Goal: Book appointment/travel/reservation

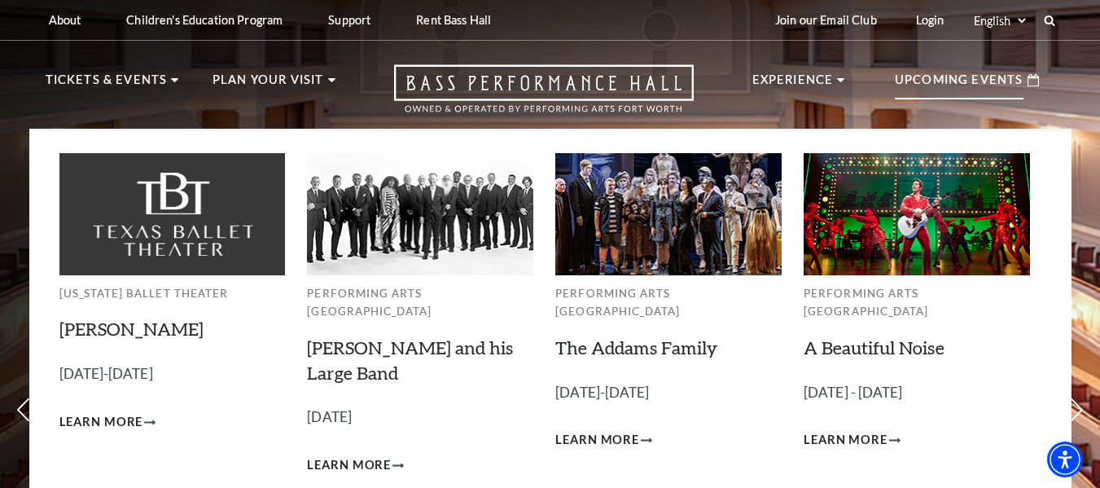
click at [950, 77] on p "Upcoming Events" at bounding box center [959, 84] width 129 height 29
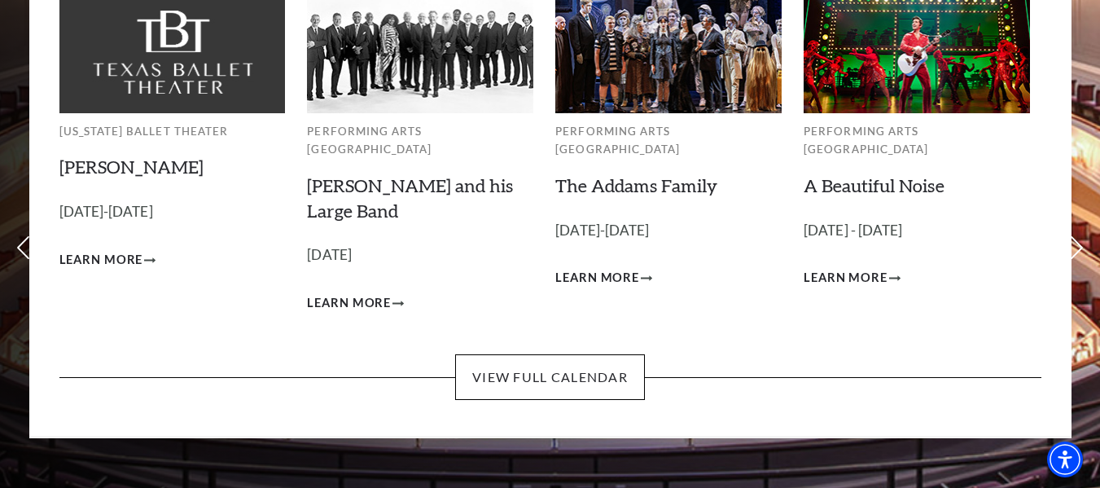
scroll to position [163, 0]
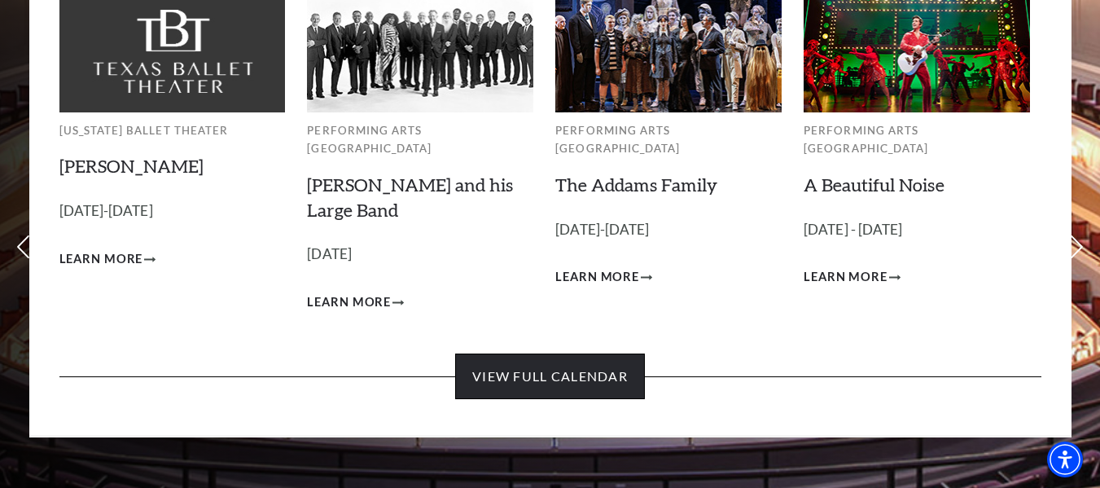
click at [513, 353] on link "View Full Calendar" at bounding box center [550, 376] width 190 height 46
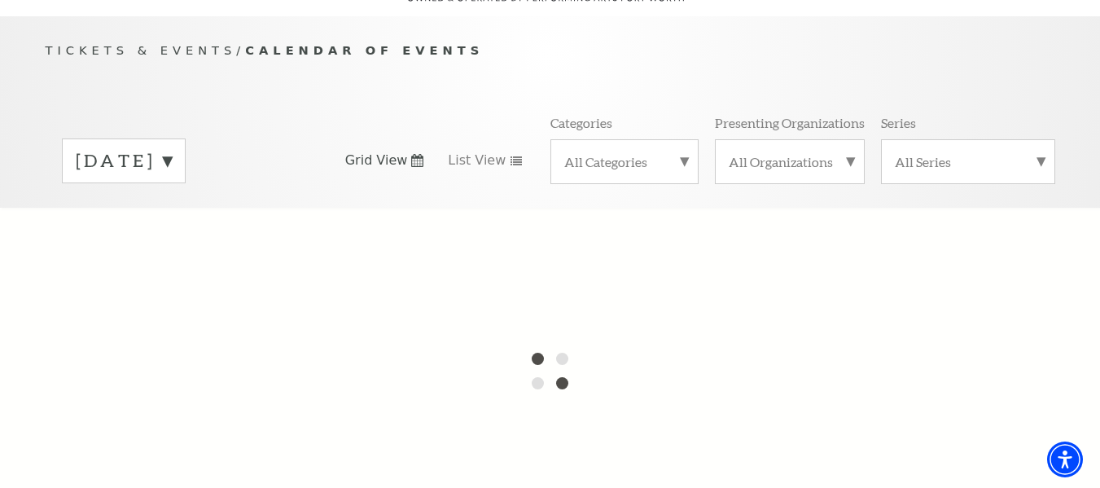
scroll to position [163, 0]
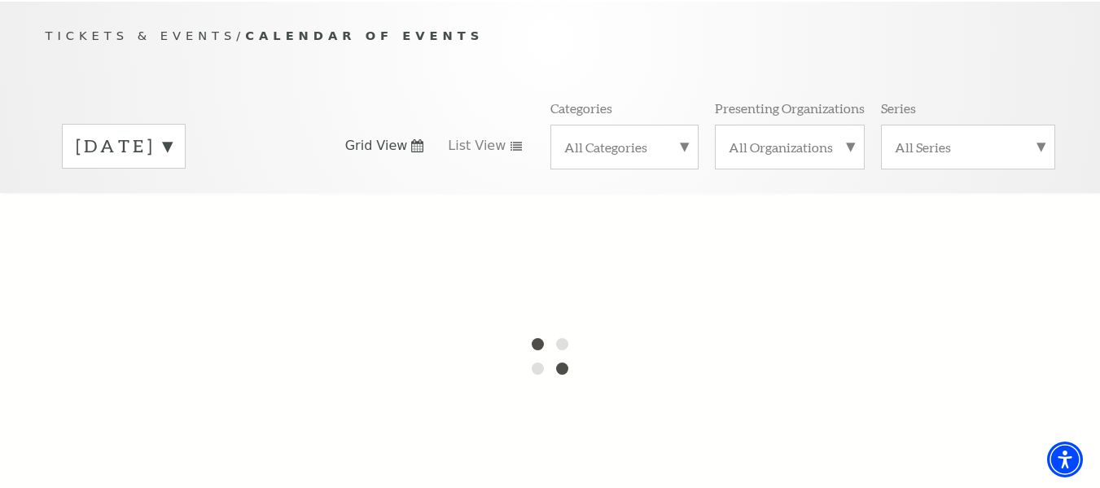
click at [172, 134] on label "September 2025" at bounding box center [124, 146] width 96 height 25
click at [153, 202] on div at bounding box center [550, 356] width 1100 height 326
click at [181, 196] on div at bounding box center [550, 356] width 1100 height 326
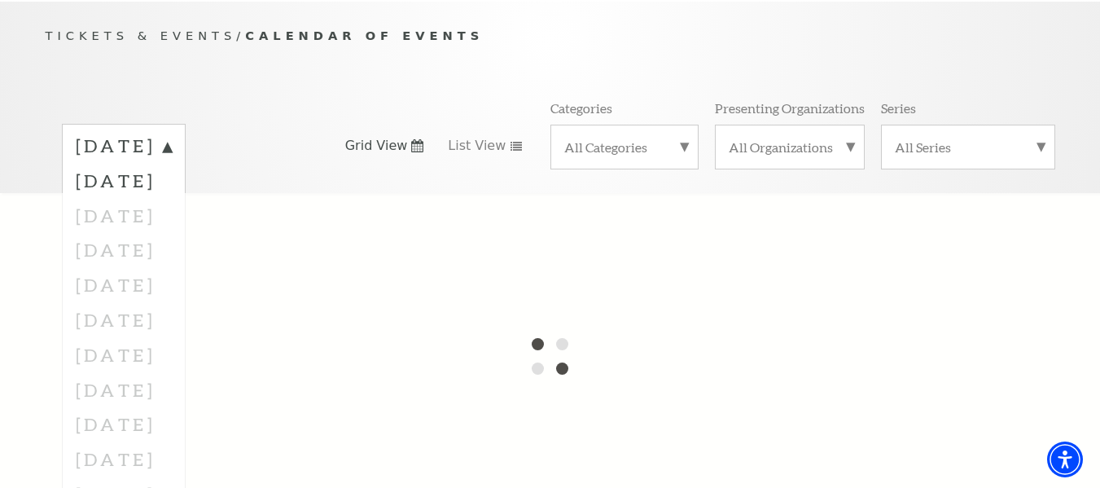
click at [181, 196] on div at bounding box center [550, 356] width 1100 height 326
click at [161, 196] on div at bounding box center [550, 356] width 1100 height 326
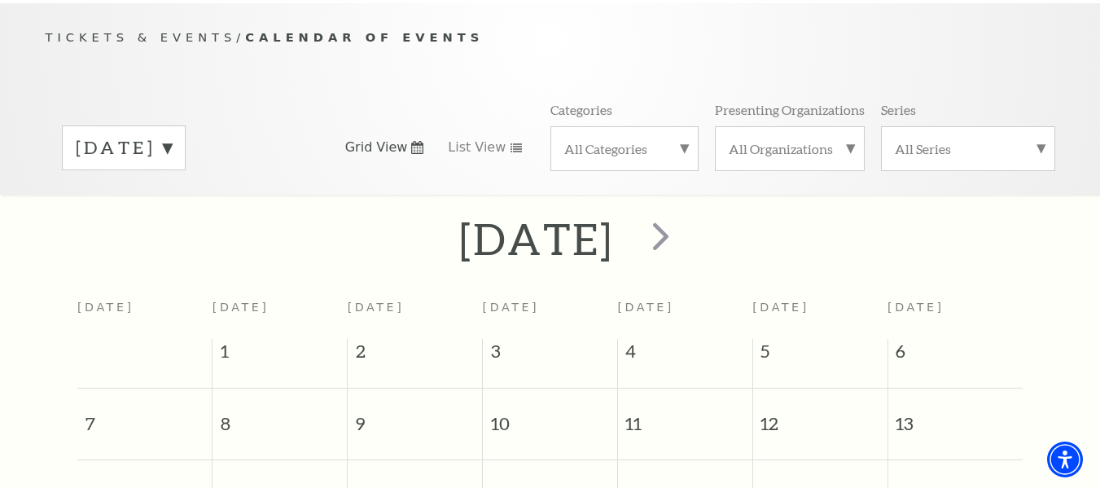
scroll to position [144, 0]
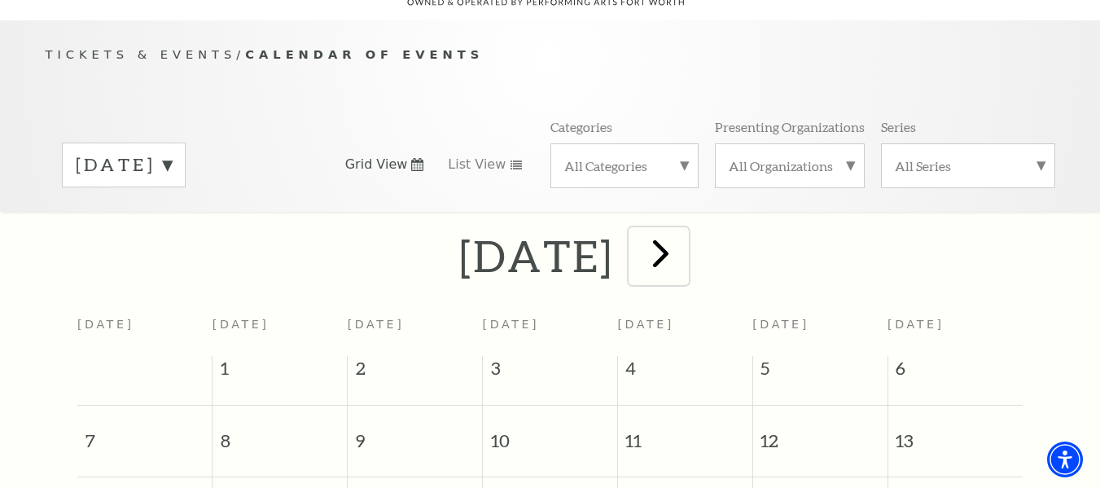
click at [684, 230] on span "next" at bounding box center [661, 253] width 46 height 46
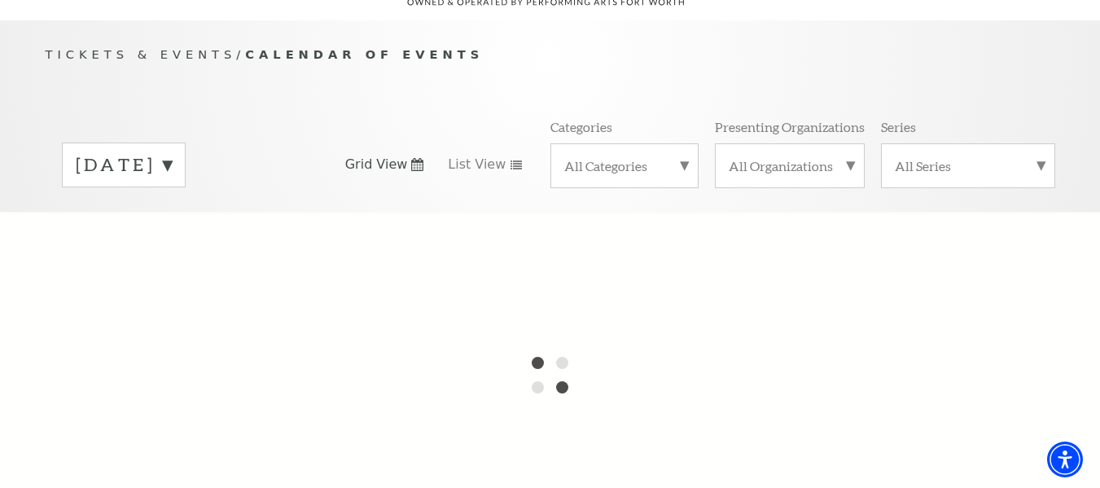
click at [172, 152] on label "September 2025" at bounding box center [124, 164] width 96 height 25
click at [229, 212] on div at bounding box center [550, 375] width 1100 height 326
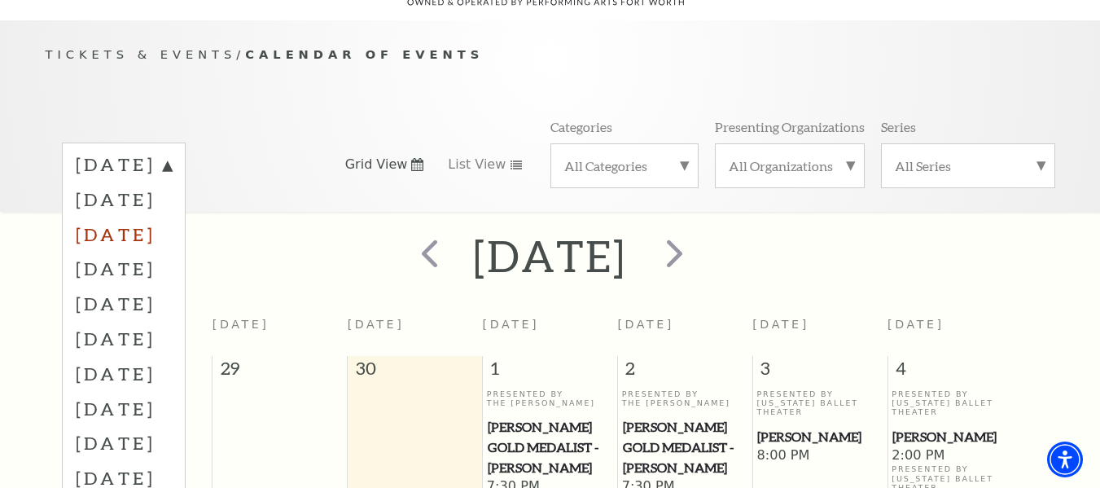
click at [172, 217] on label "[DATE]" at bounding box center [124, 234] width 96 height 35
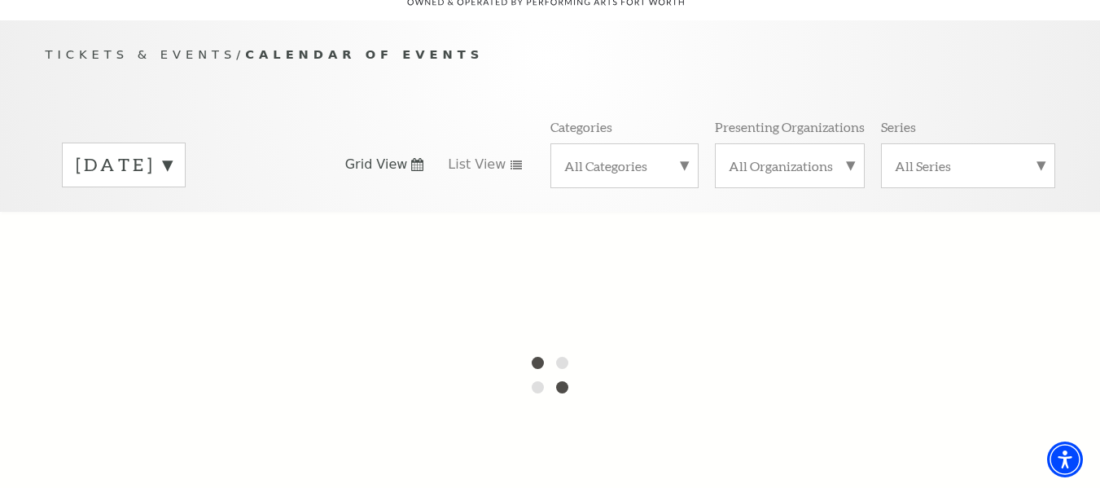
click at [172, 152] on label "[DATE]" at bounding box center [124, 164] width 96 height 25
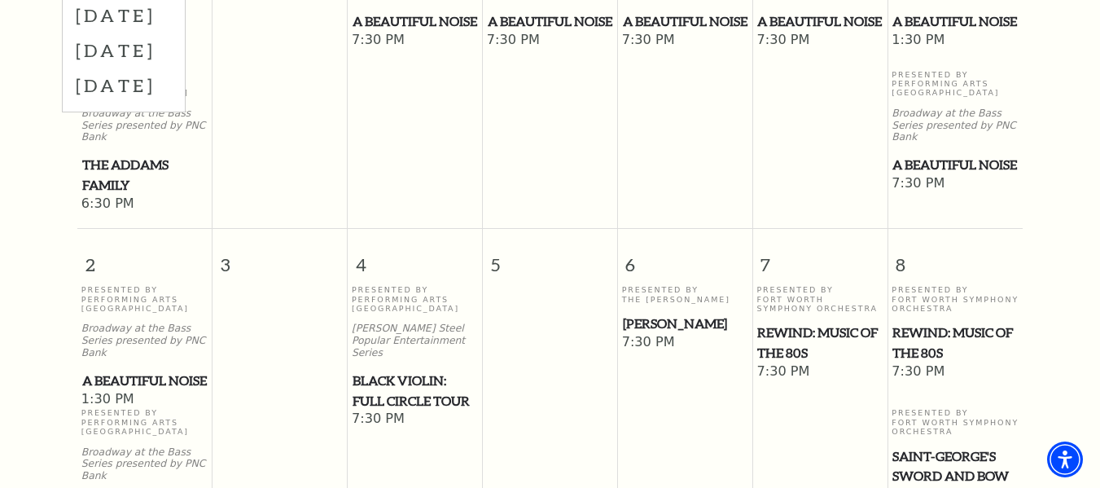
scroll to position [633, 0]
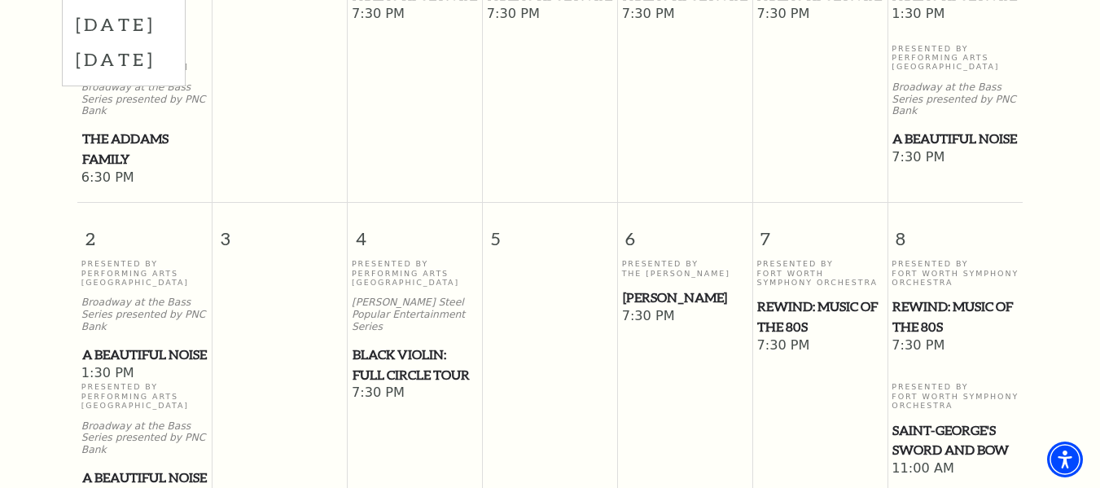
click at [433, 344] on span "Black Violin: Full Circle Tour" at bounding box center [415, 364] width 125 height 40
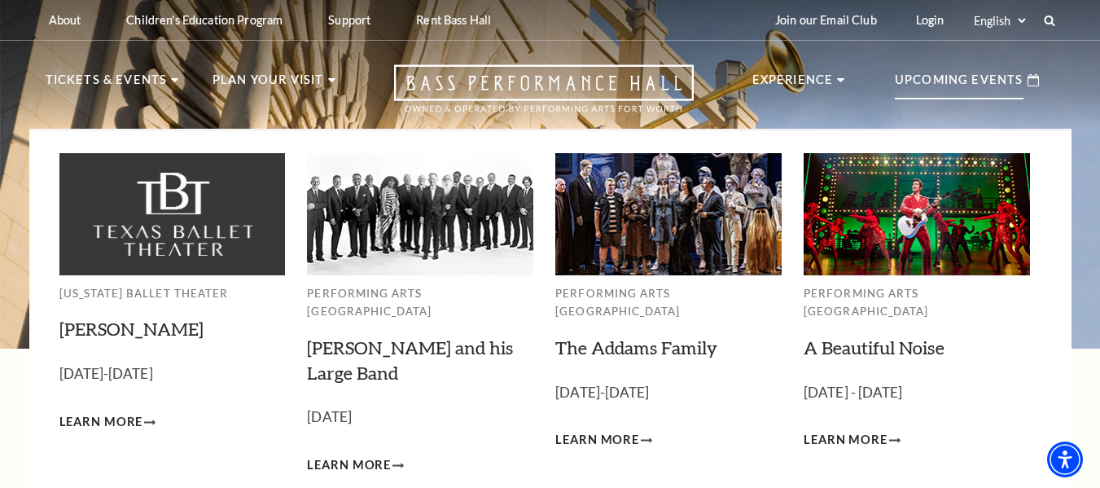
scroll to position [244, 0]
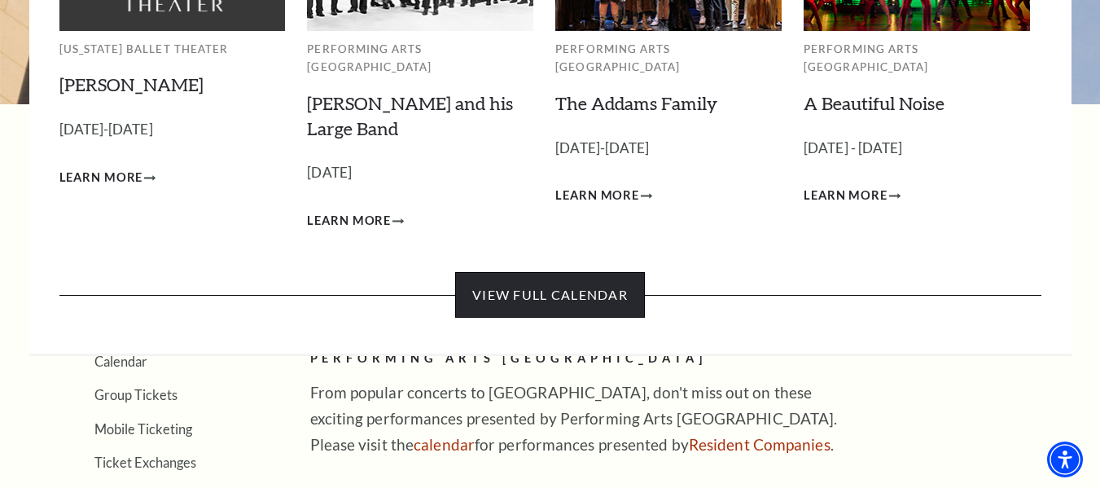
click at [528, 273] on link "View Full Calendar" at bounding box center [550, 295] width 190 height 46
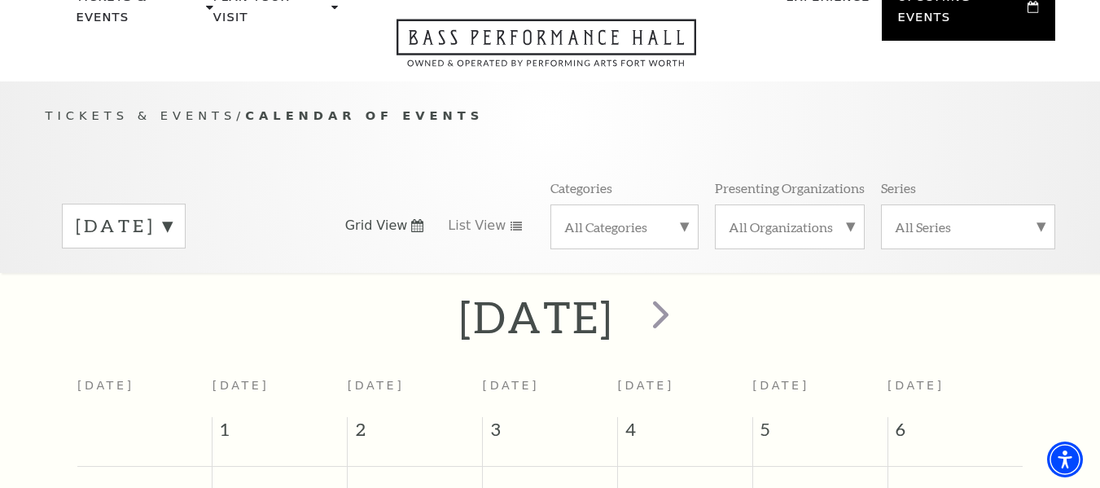
scroll to position [144, 0]
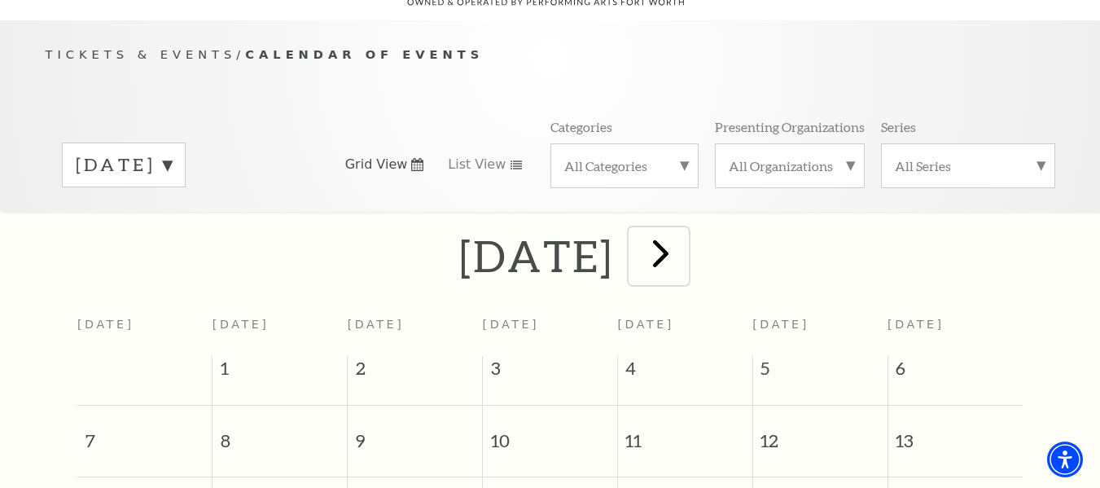
click at [684, 241] on span "next" at bounding box center [661, 253] width 46 height 46
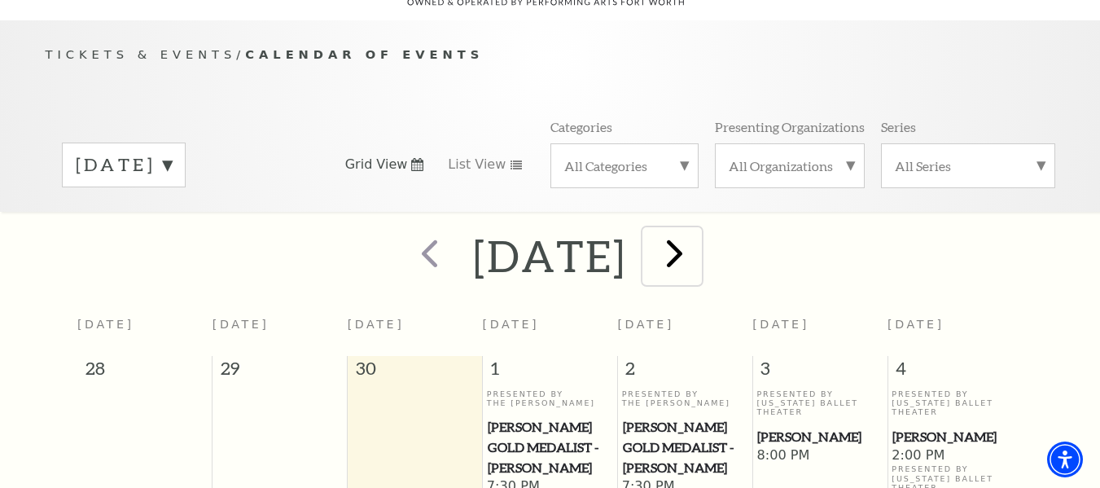
click at [698, 230] on span "next" at bounding box center [674, 253] width 46 height 46
